Goal: Task Accomplishment & Management: Use online tool/utility

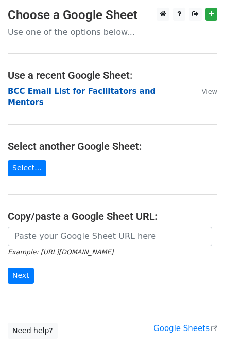
click at [65, 94] on strong "BCC Email List for Facilitators and Mentors" at bounding box center [82, 96] width 148 height 21
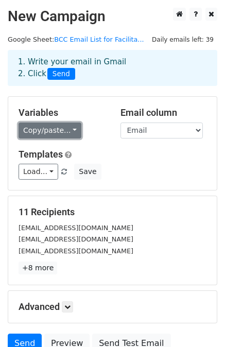
click at [52, 130] on link "Copy/paste..." at bounding box center [50, 130] width 63 height 16
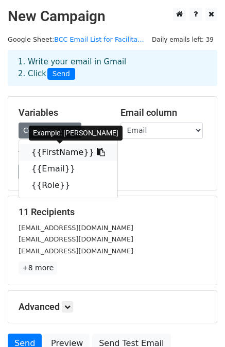
click at [49, 151] on link "{{FirstName}}" at bounding box center [68, 152] width 98 height 16
